Goal: Find contact information: Find contact information

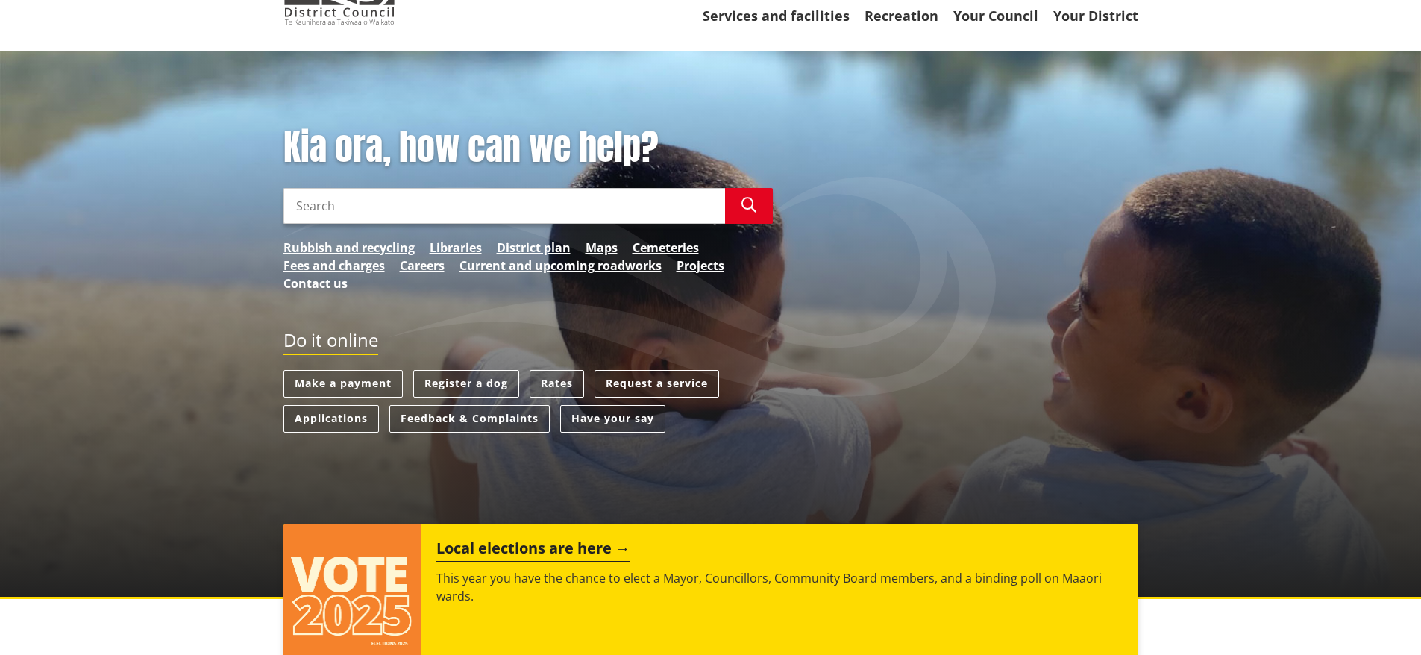
scroll to position [149, 0]
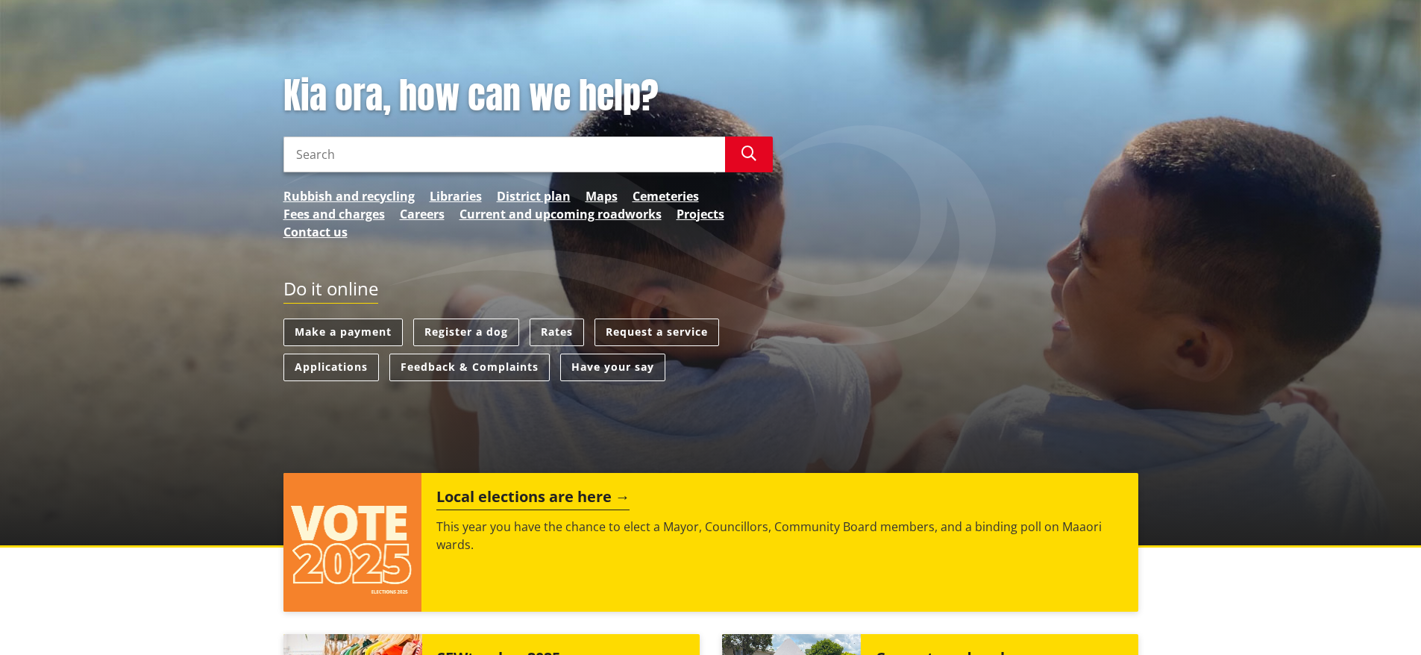
click at [329, 333] on link "Make a payment" at bounding box center [342, 332] width 119 height 28
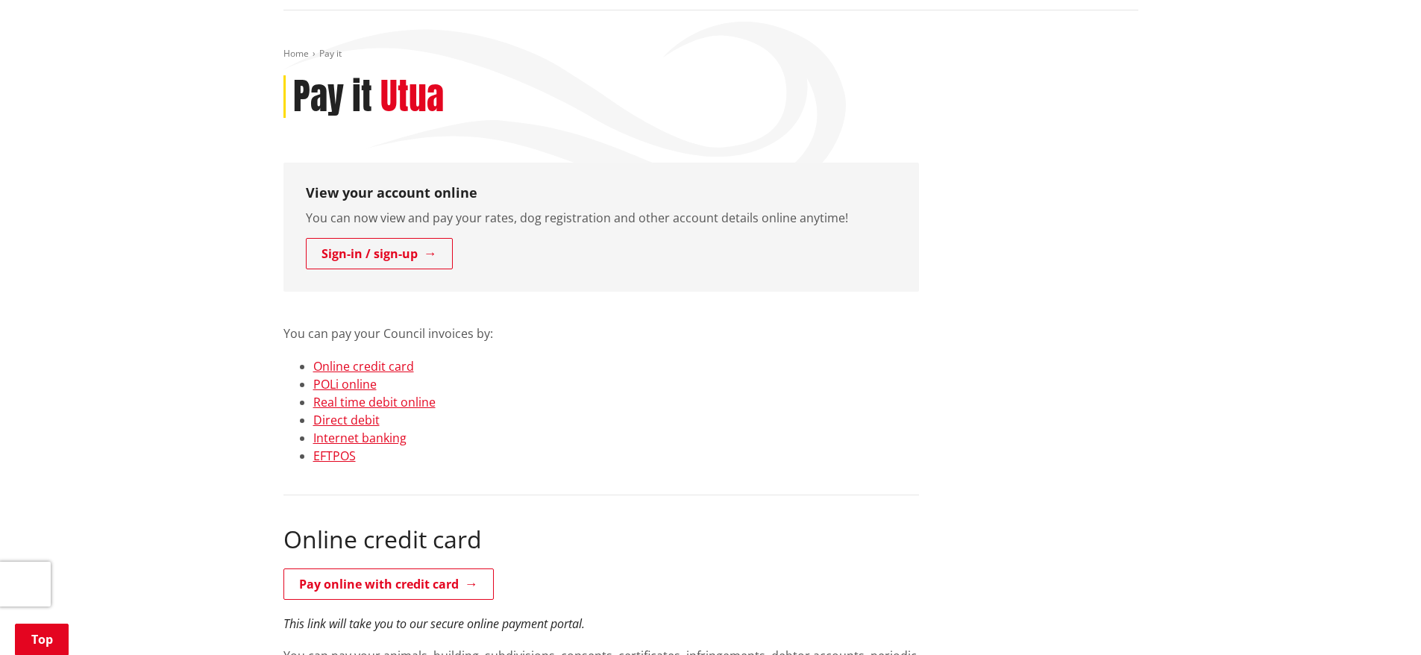
scroll to position [75, 0]
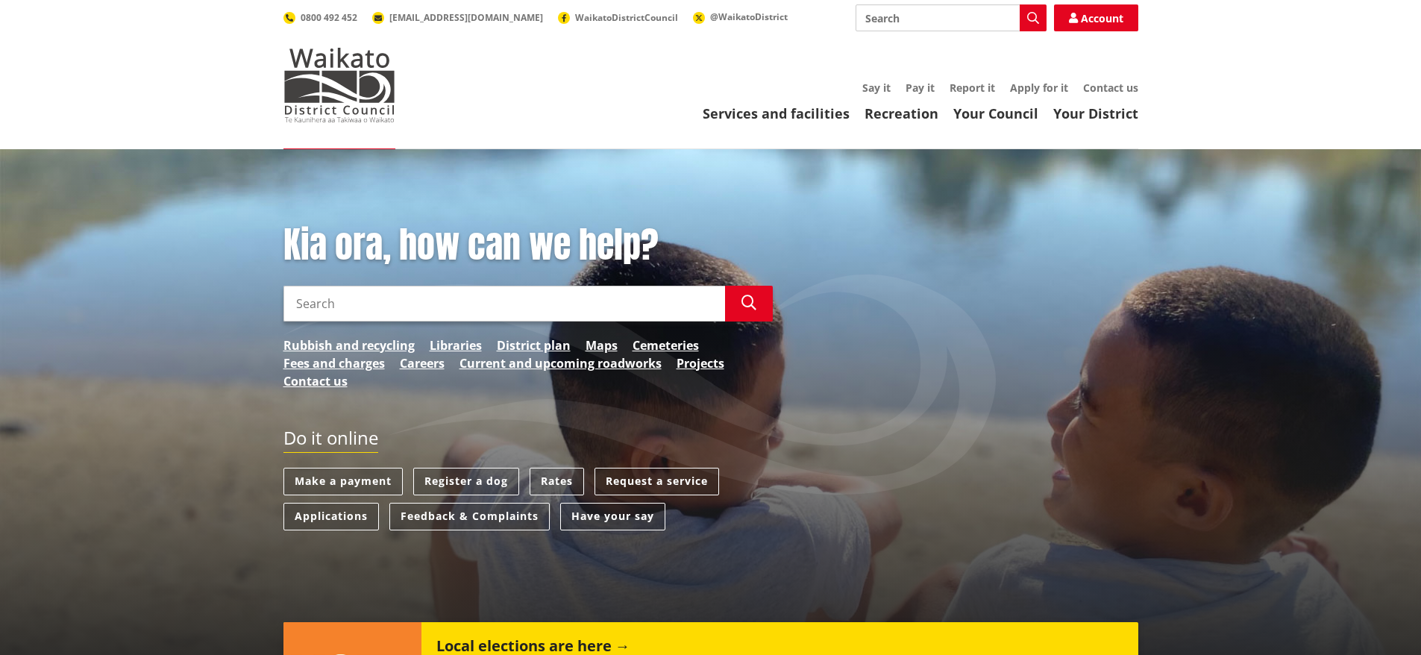
scroll to position [149, 0]
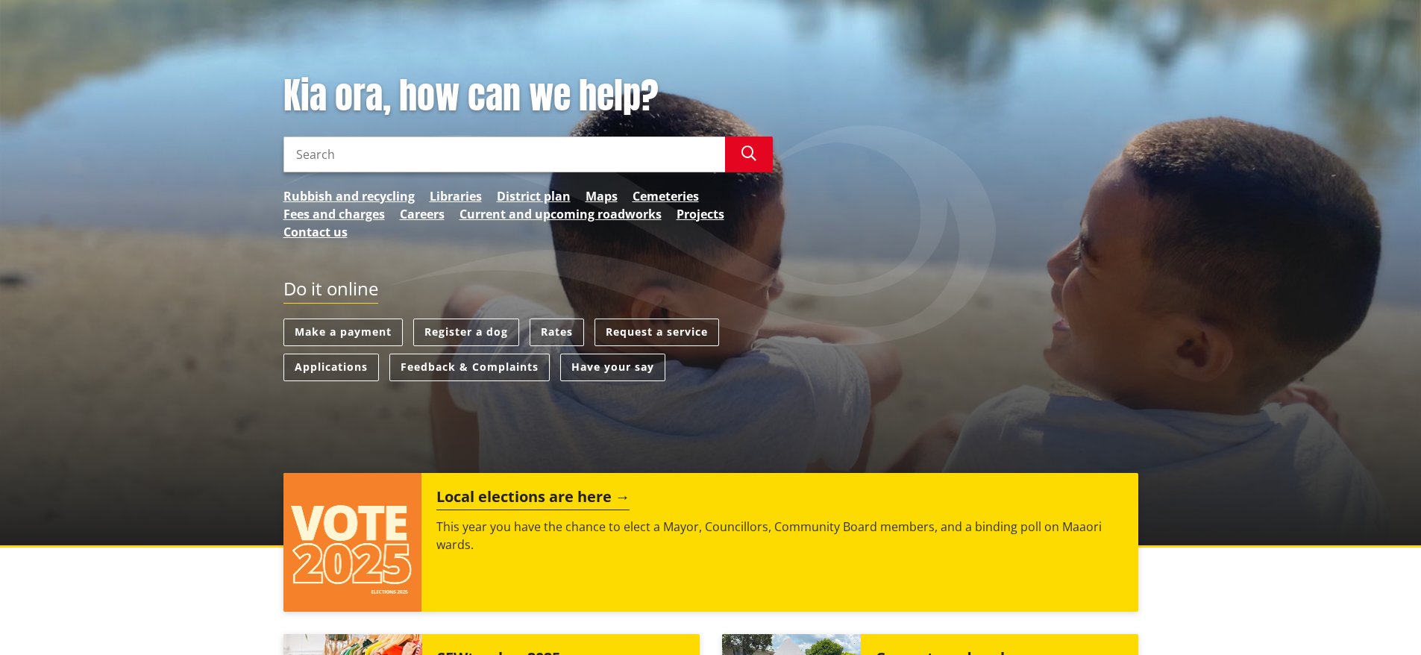
click at [300, 148] on input "Search" at bounding box center [504, 154] width 442 height 36
type input "Inward Mail Online"
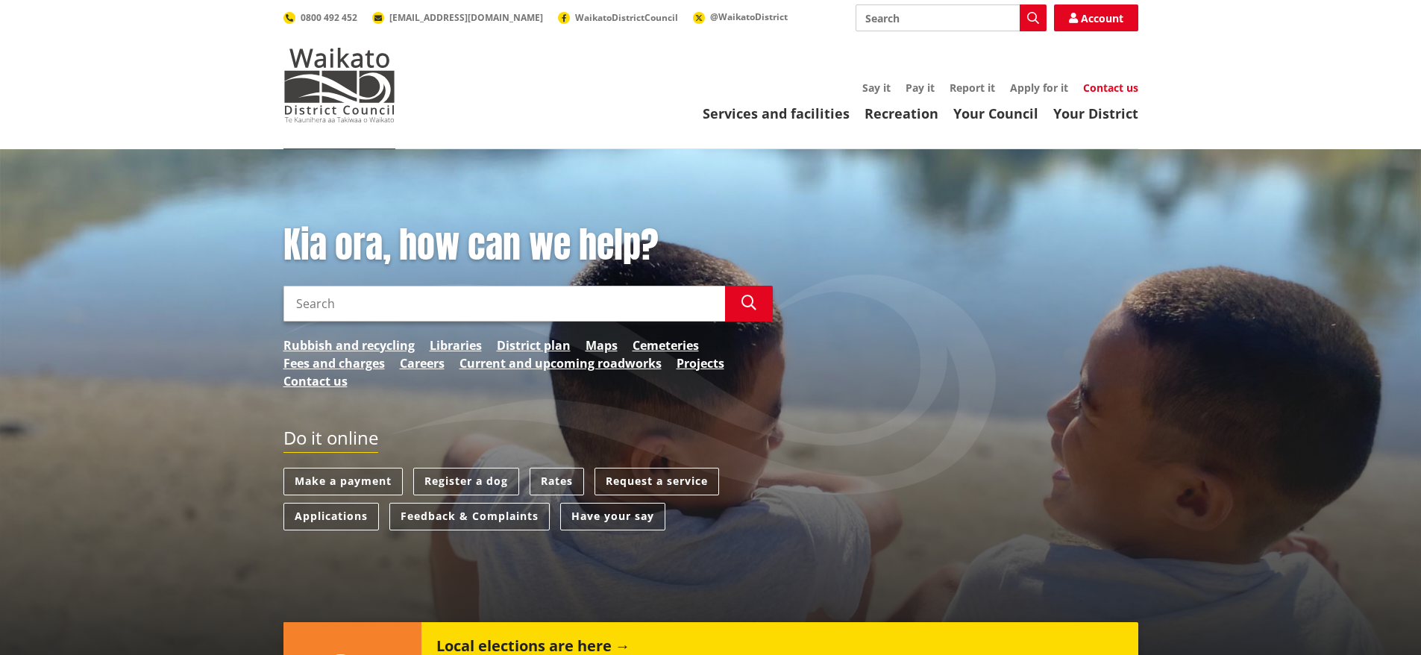
click at [1113, 87] on link "Contact us" at bounding box center [1110, 88] width 55 height 14
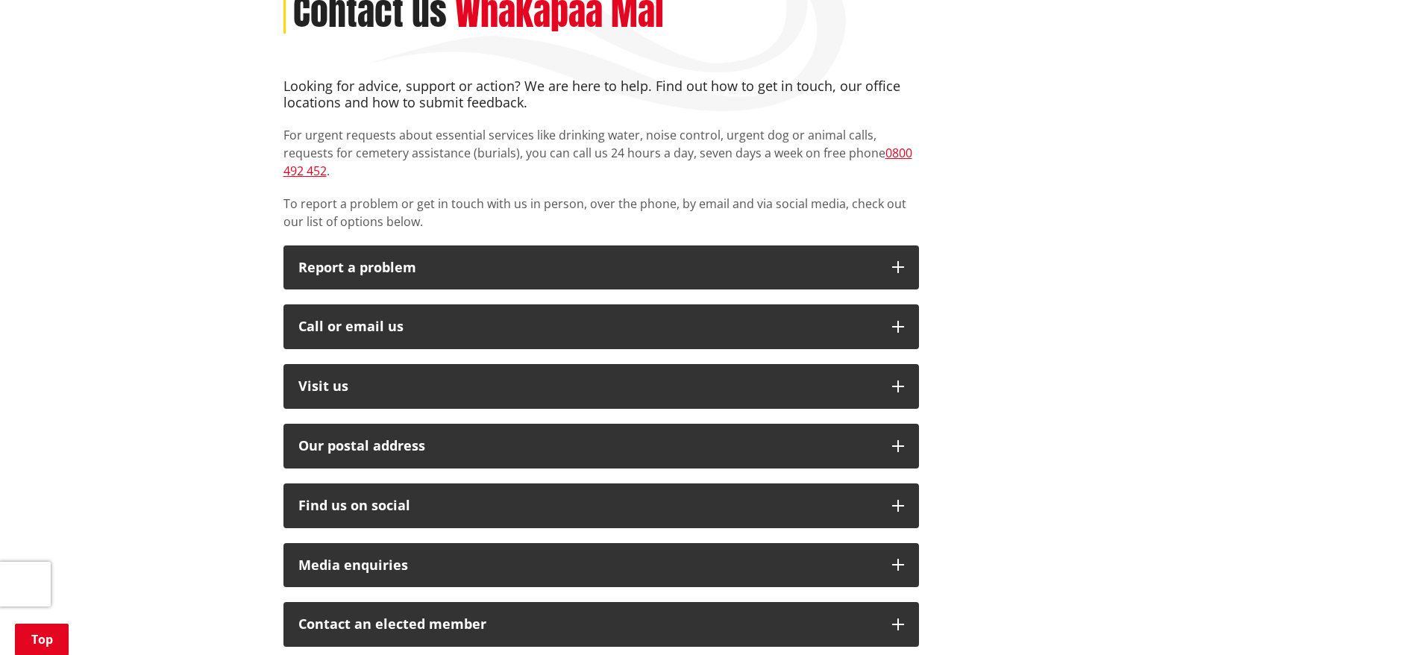
scroll to position [224, 0]
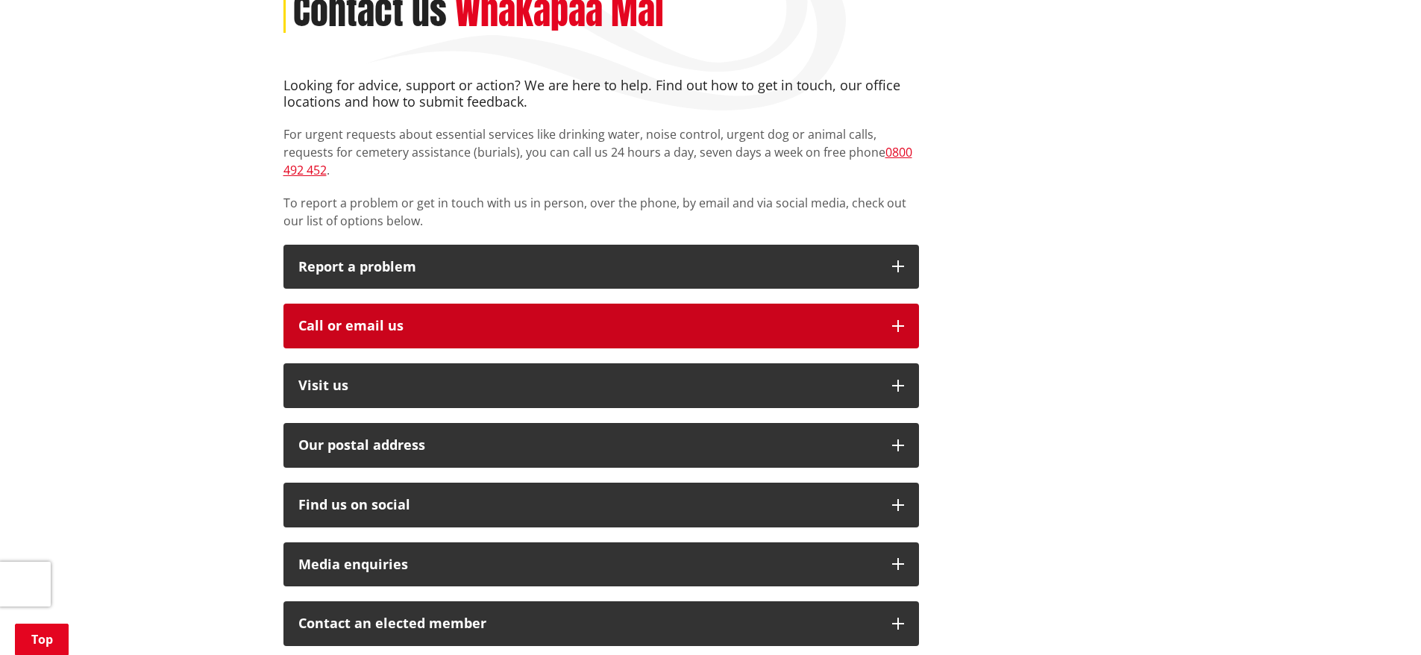
click at [590, 318] on div "Call or email us" at bounding box center [587, 325] width 579 height 15
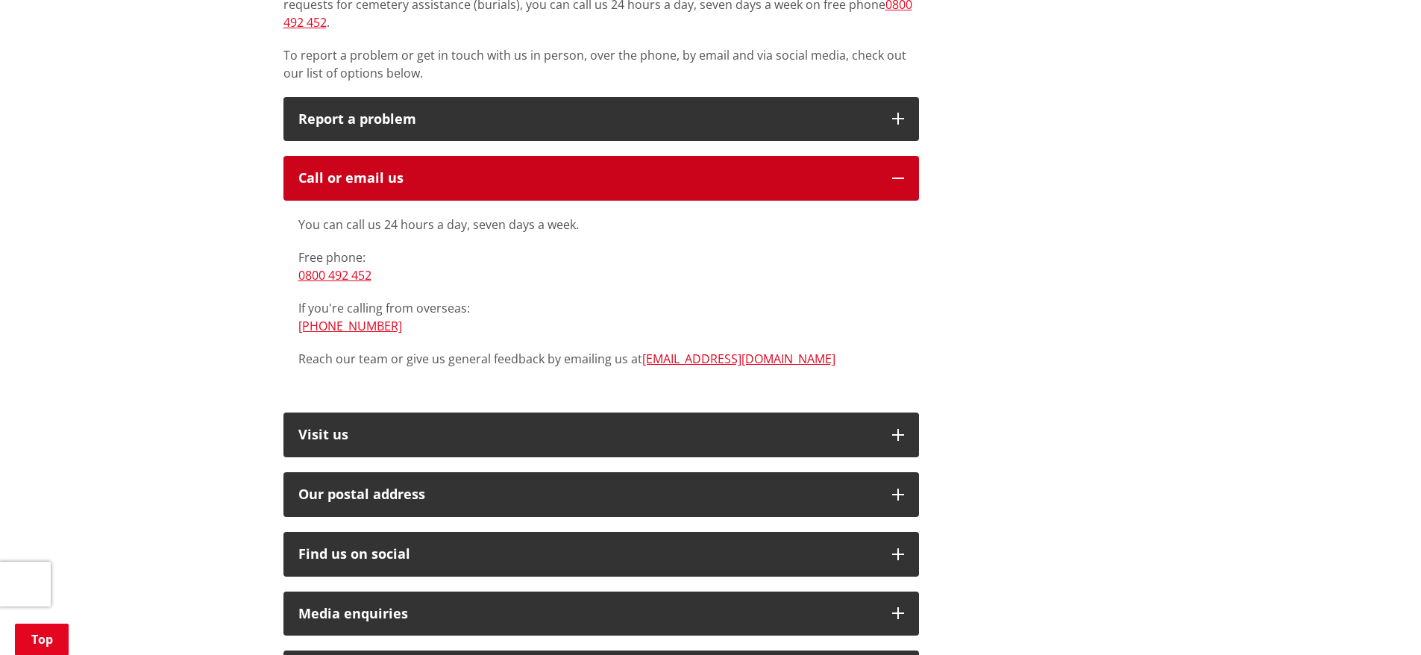
scroll to position [373, 0]
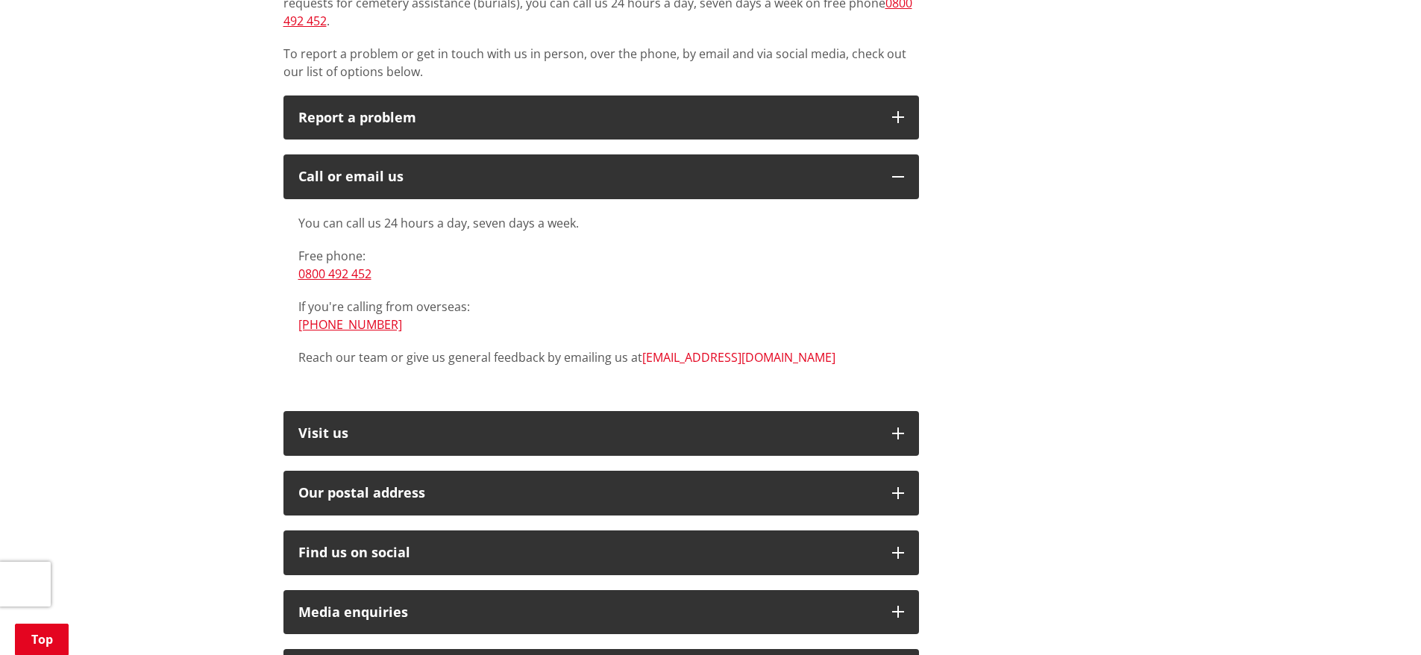
click at [676, 349] on link "[EMAIL_ADDRESS][DOMAIN_NAME]" at bounding box center [738, 357] width 193 height 16
